Goal: Find specific page/section: Find specific page/section

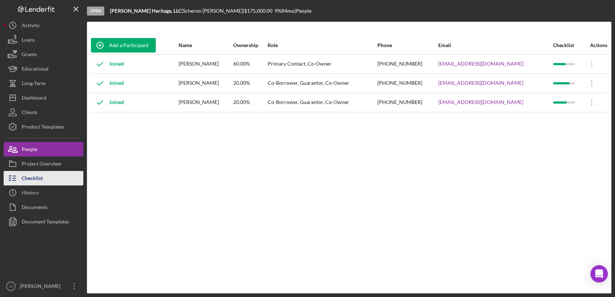
click at [51, 178] on button "Checklist" at bounding box center [44, 178] width 80 height 14
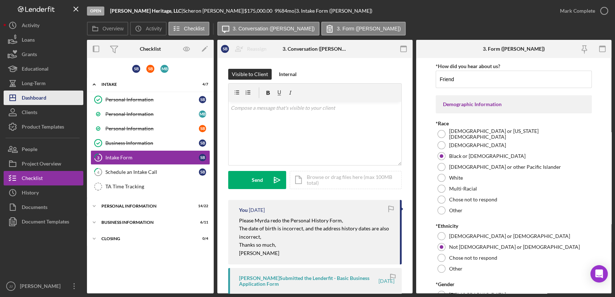
click at [38, 101] on div "Dashboard" at bounding box center [34, 99] width 25 height 16
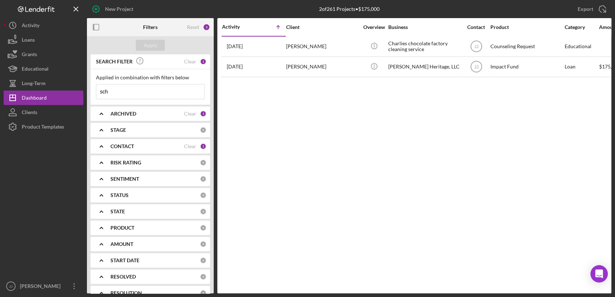
click at [146, 96] on input "sch" at bounding box center [150, 91] width 108 height 14
type input "s"
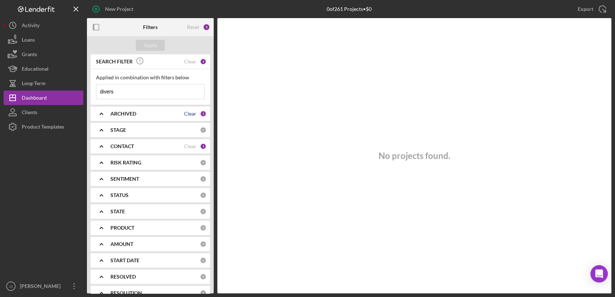
click at [189, 115] on div "Clear" at bounding box center [190, 114] width 12 height 6
click at [154, 47] on div "Apply" at bounding box center [150, 45] width 13 height 11
click at [133, 94] on input "divers" at bounding box center [150, 91] width 108 height 14
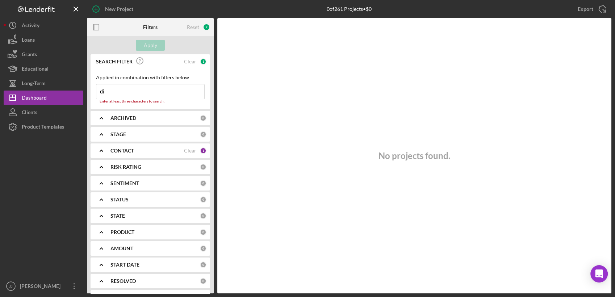
type input "d"
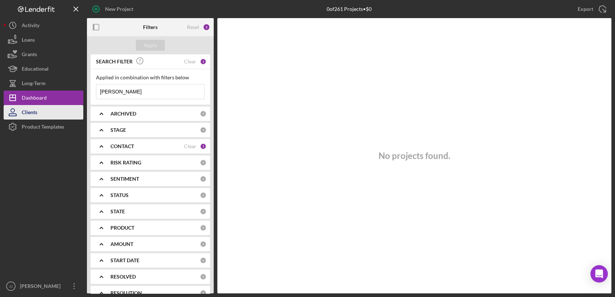
type input "[PERSON_NAME]"
click at [46, 115] on button "Clients" at bounding box center [44, 112] width 80 height 14
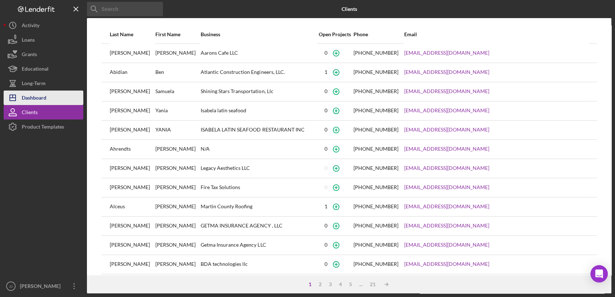
click at [20, 95] on icon "Icon/Dashboard" at bounding box center [13, 98] width 18 height 18
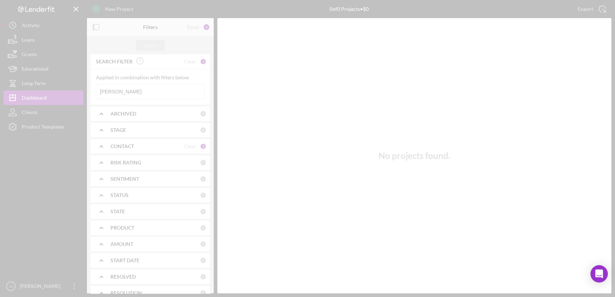
click at [147, 88] on div at bounding box center [307, 148] width 615 height 297
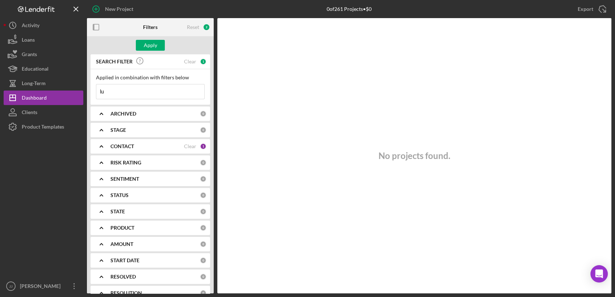
type input "l"
type input "diver"
click at [185, 62] on div "Clear" at bounding box center [190, 62] width 12 height 6
click at [119, 88] on input at bounding box center [150, 91] width 108 height 14
click at [194, 24] on div "Reset" at bounding box center [193, 27] width 12 height 6
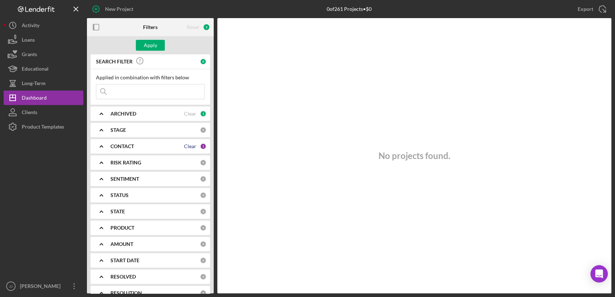
click at [188, 146] on div "Clear" at bounding box center [190, 146] width 12 height 6
click at [119, 95] on input at bounding box center [150, 91] width 108 height 14
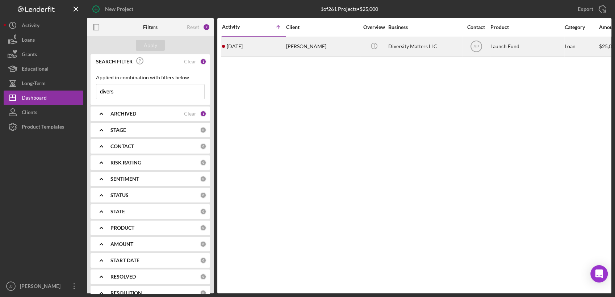
type input "divers"
click at [342, 43] on div "[PERSON_NAME]" at bounding box center [322, 46] width 72 height 19
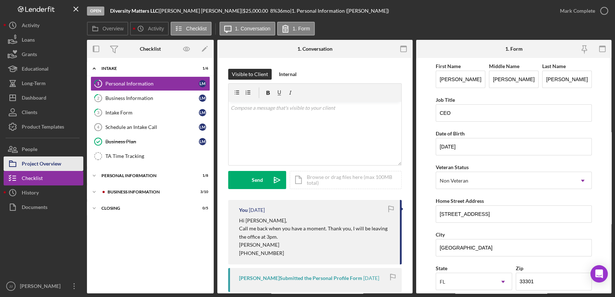
click at [47, 158] on div "Project Overview" at bounding box center [41, 164] width 39 height 16
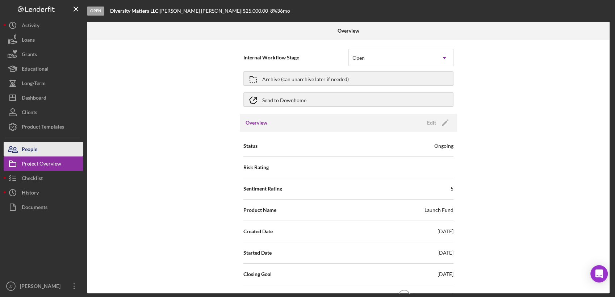
click at [45, 147] on button "People" at bounding box center [44, 149] width 80 height 14
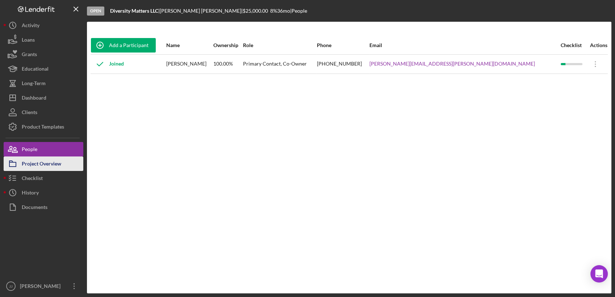
click at [58, 162] on div "Project Overview" at bounding box center [41, 164] width 39 height 16
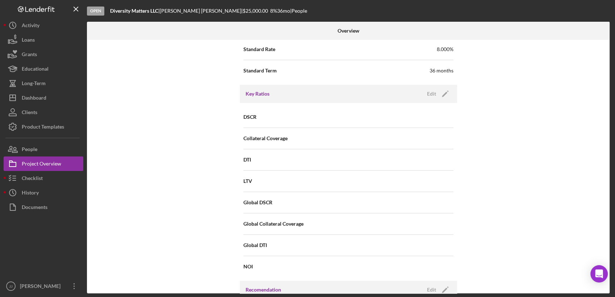
scroll to position [442, 0]
